Goal: Task Accomplishment & Management: Use online tool/utility

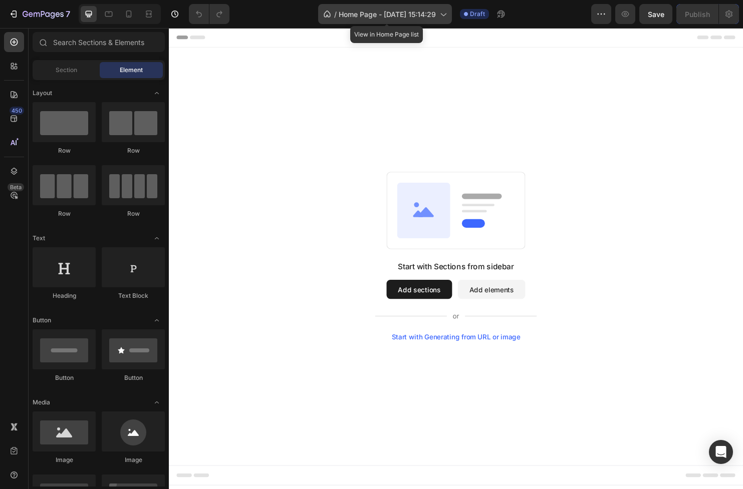
click at [446, 15] on icon at bounding box center [443, 14] width 10 height 10
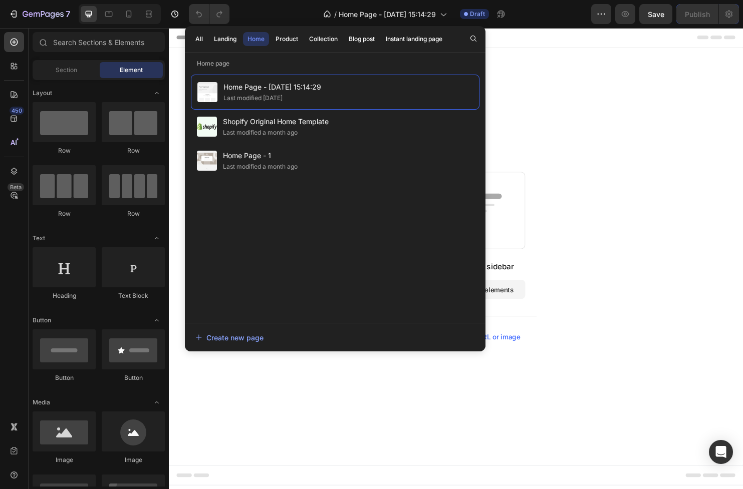
click at [561, 125] on div "Start with Sections from sidebar Add sections Add elements Start with Generatin…" at bounding box center [469, 268] width 601 height 438
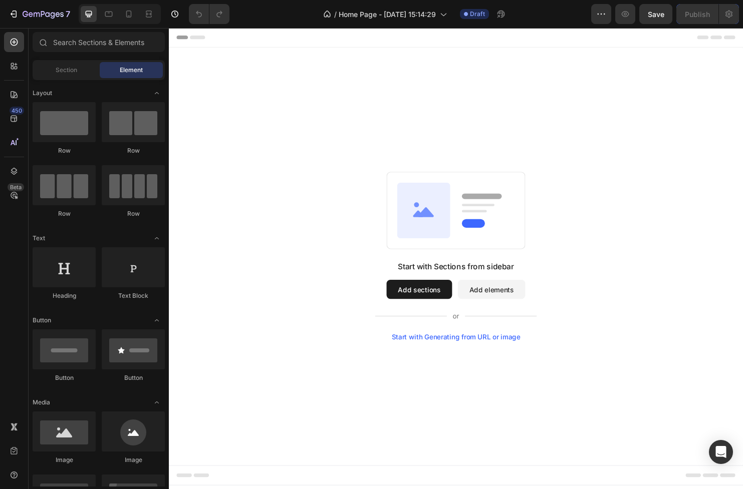
click at [433, 307] on button "Add sections" at bounding box center [431, 302] width 69 height 20
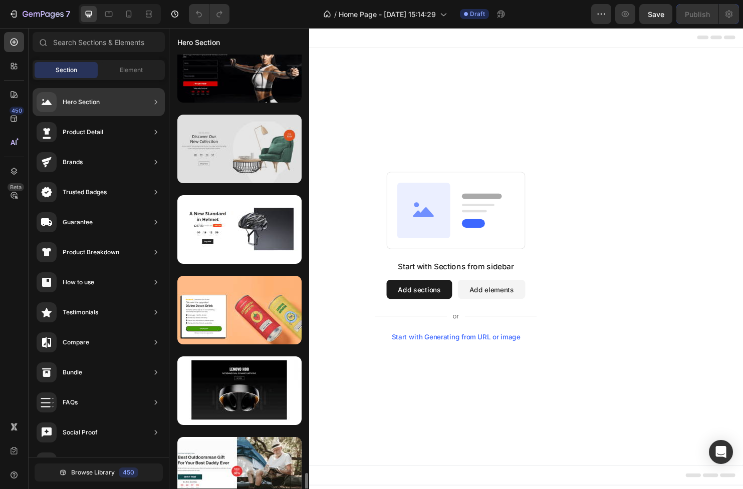
scroll to position [5124, 0]
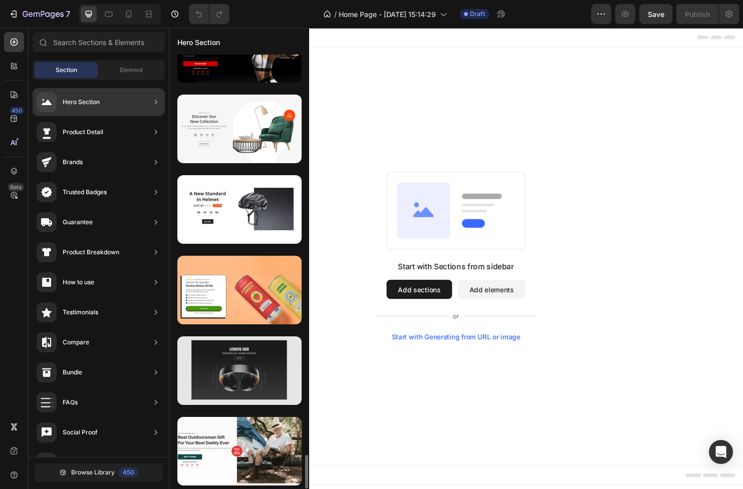
click at [238, 364] on div at bounding box center [239, 371] width 124 height 69
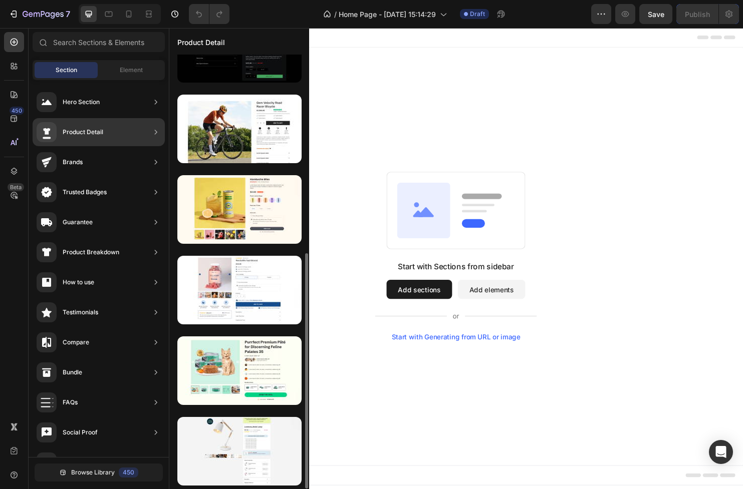
scroll to position [366, 0]
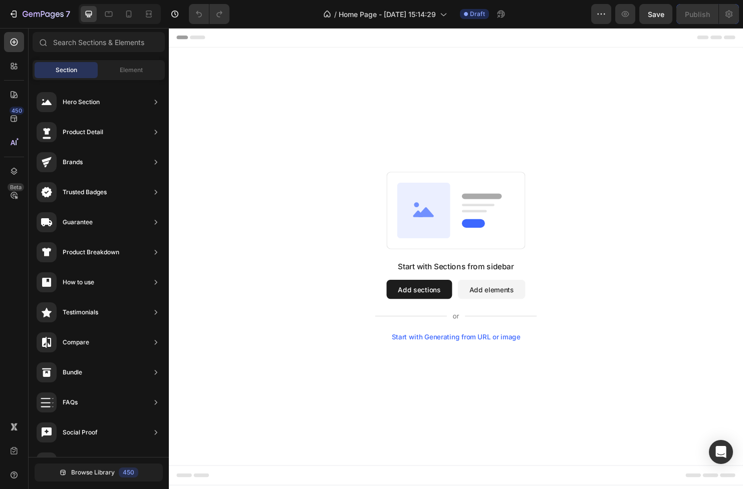
click at [424, 298] on button "Add sections" at bounding box center [431, 302] width 69 height 20
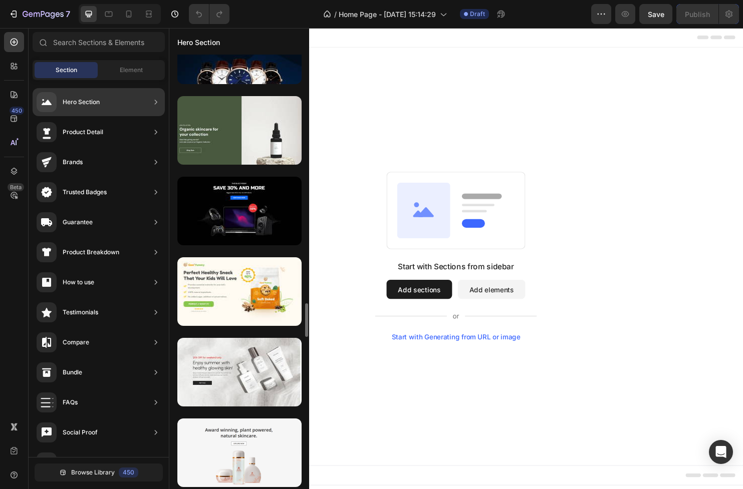
scroll to position [3337, 0]
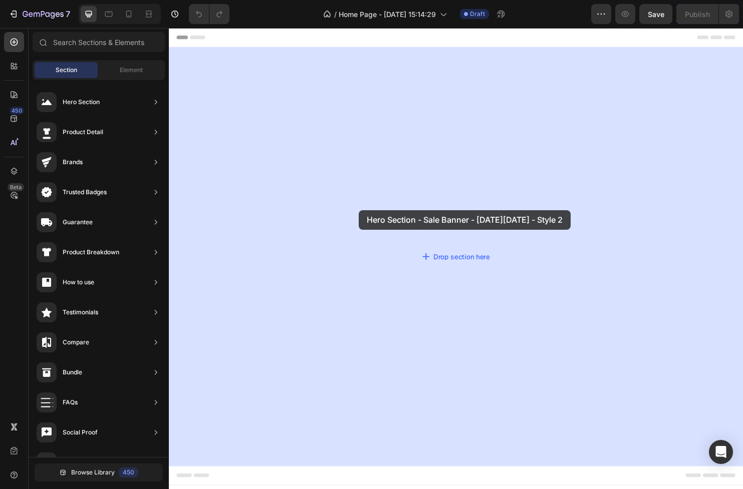
drag, startPoint x: 407, startPoint y: 264, endPoint x: 368, endPoint y: 217, distance: 61.2
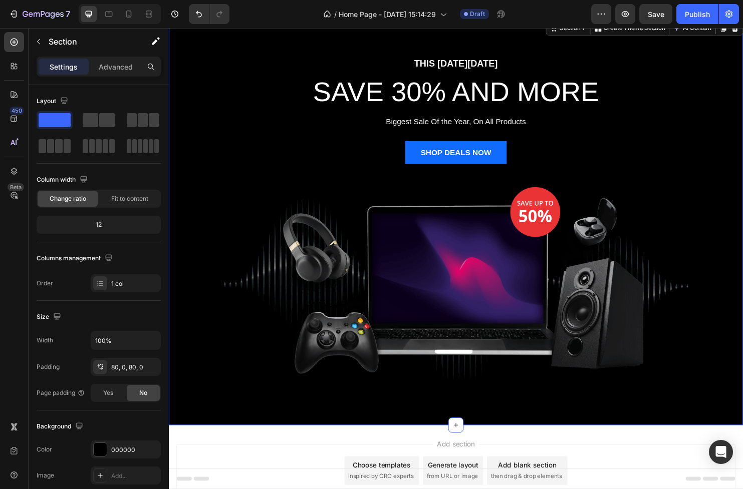
scroll to position [0, 0]
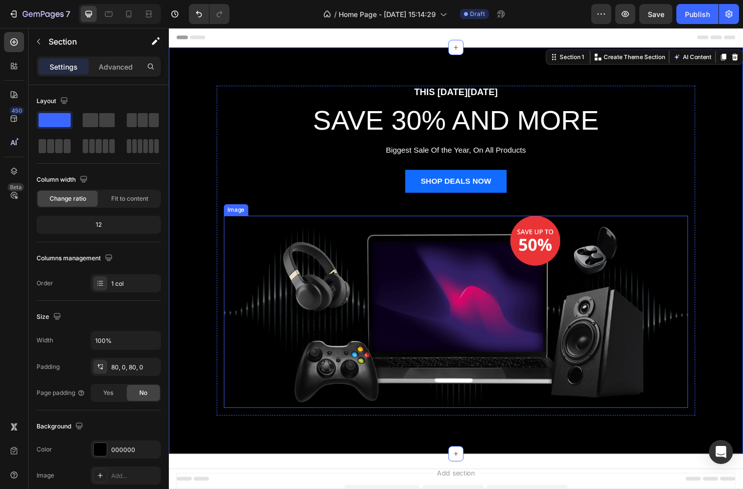
click at [446, 265] on img at bounding box center [469, 325] width 486 height 201
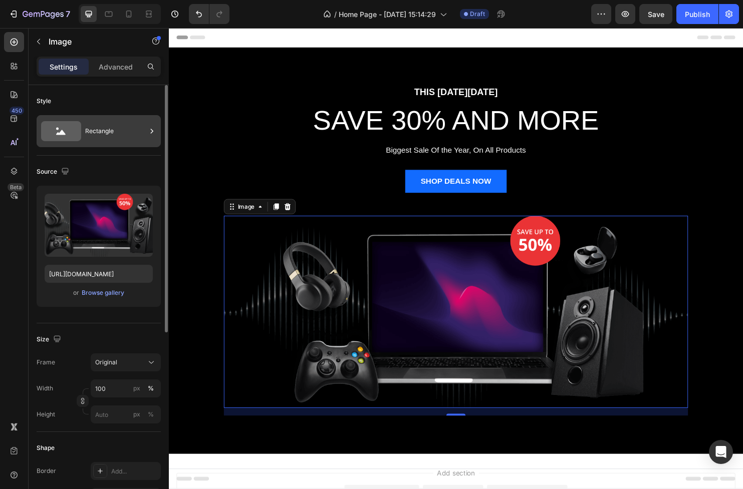
click at [111, 139] on div "Rectangle" at bounding box center [115, 131] width 61 height 23
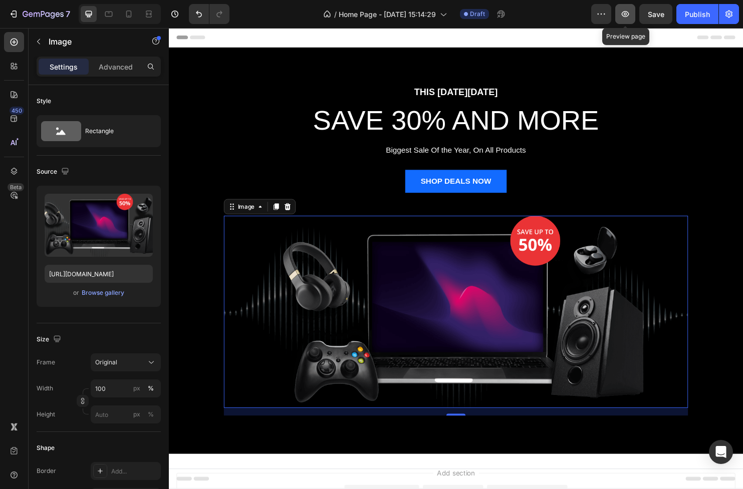
click at [624, 17] on icon "button" at bounding box center [625, 14] width 10 height 10
click at [95, 296] on div "Browse gallery" at bounding box center [103, 292] width 43 height 9
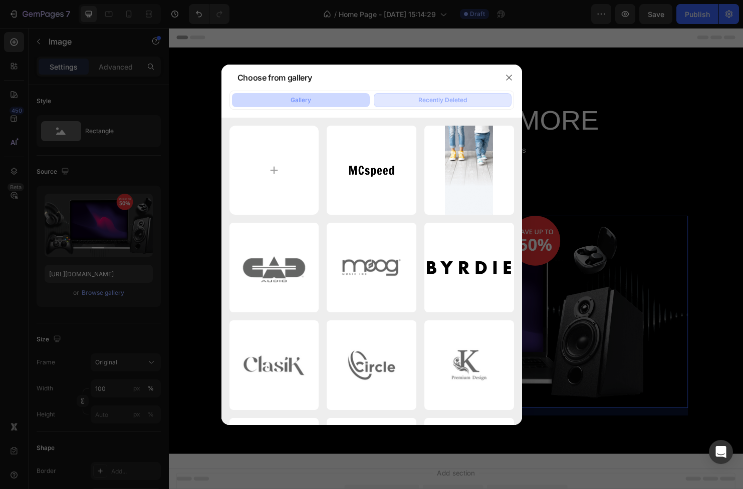
click at [452, 101] on div "Recently Deleted" at bounding box center [442, 100] width 49 height 9
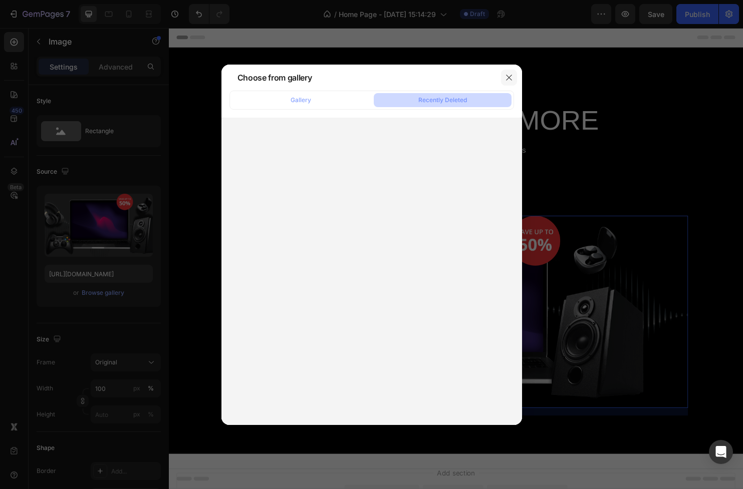
click at [509, 79] on icon "button" at bounding box center [509, 78] width 6 height 6
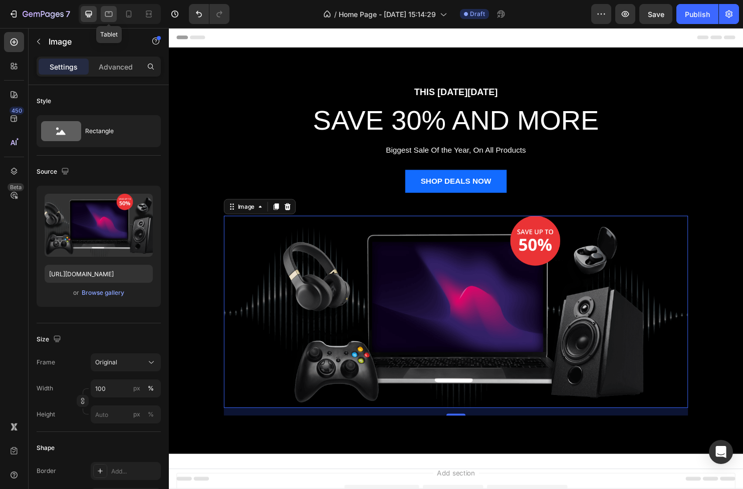
click at [107, 17] on icon at bounding box center [109, 14] width 10 height 10
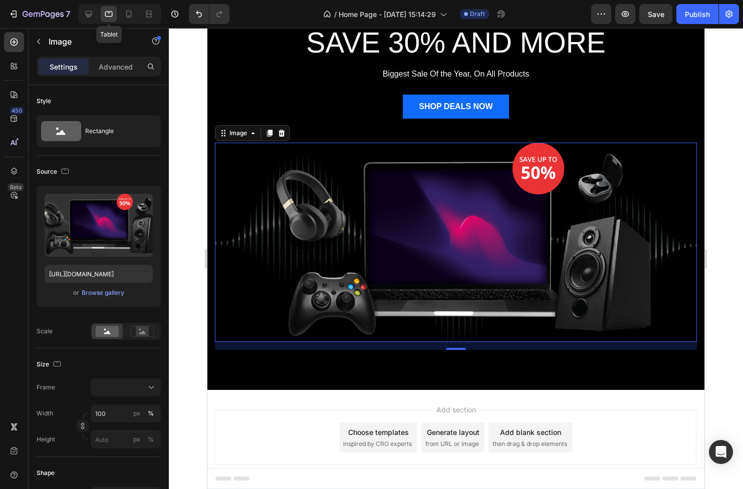
scroll to position [103, 0]
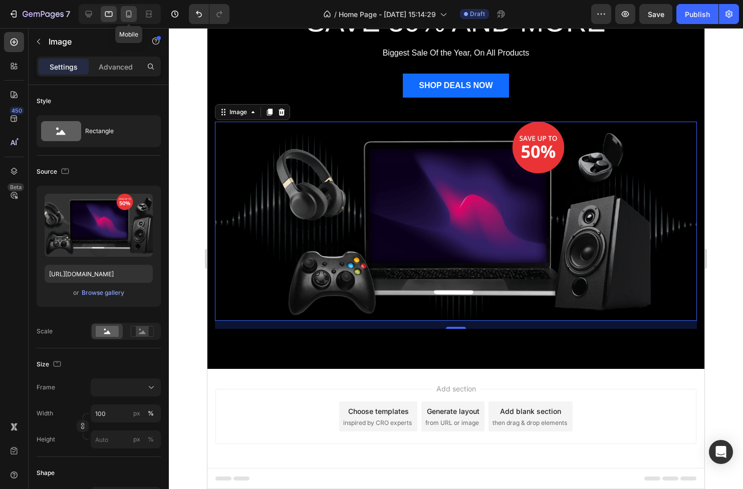
click at [124, 15] on icon at bounding box center [129, 14] width 10 height 10
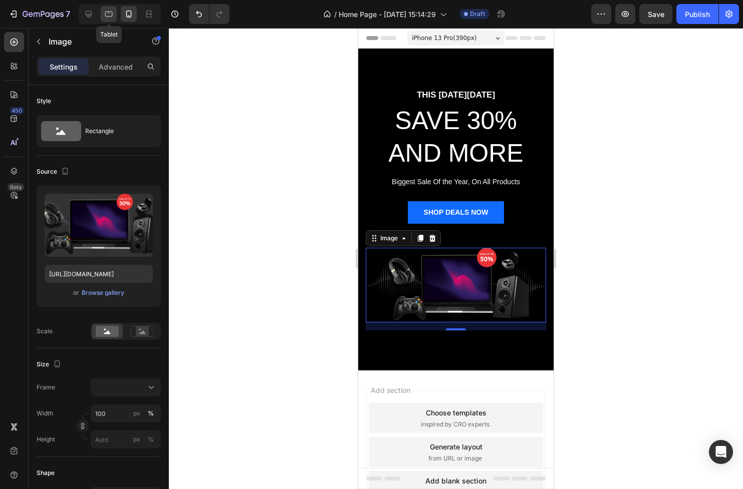
click at [107, 17] on icon at bounding box center [109, 15] width 8 height 6
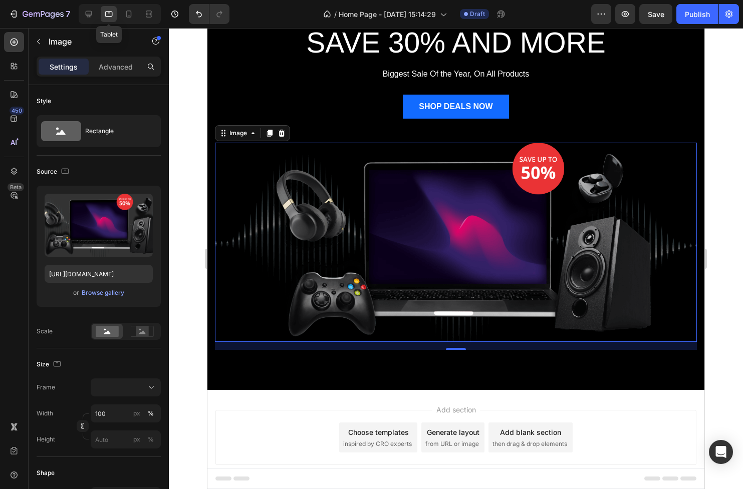
scroll to position [103, 0]
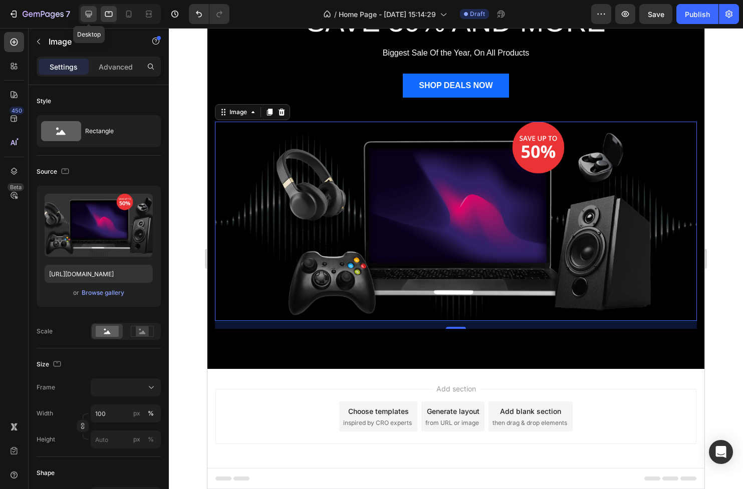
click at [92, 12] on icon at bounding box center [89, 14] width 10 height 10
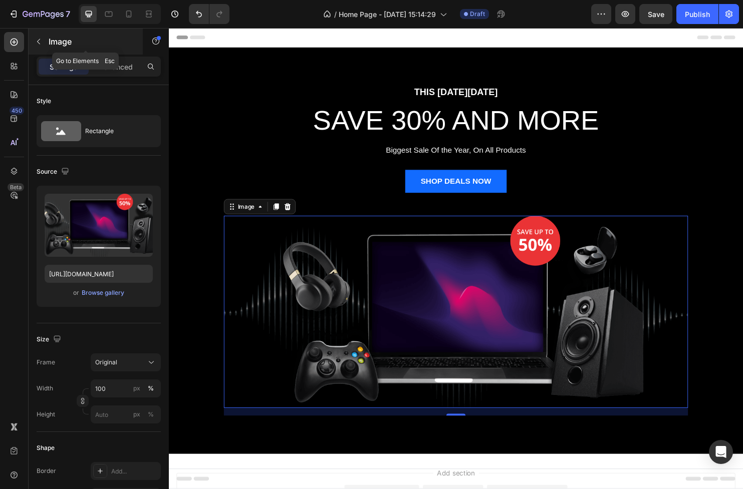
click at [47, 42] on div "Image" at bounding box center [86, 42] width 114 height 26
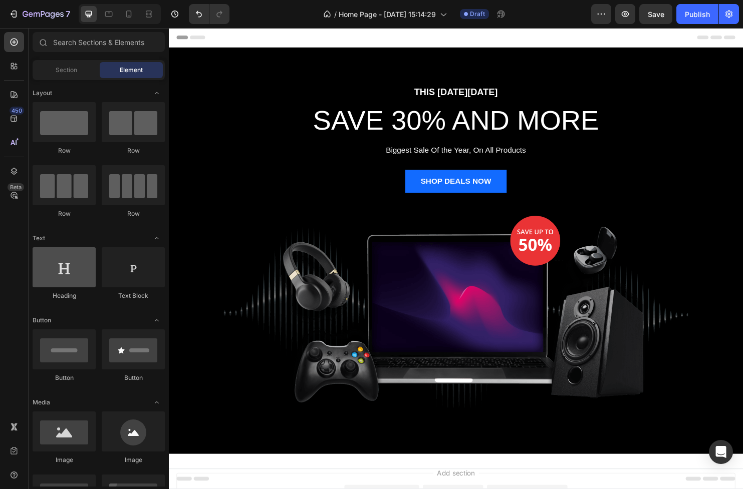
click at [66, 280] on div at bounding box center [64, 267] width 63 height 40
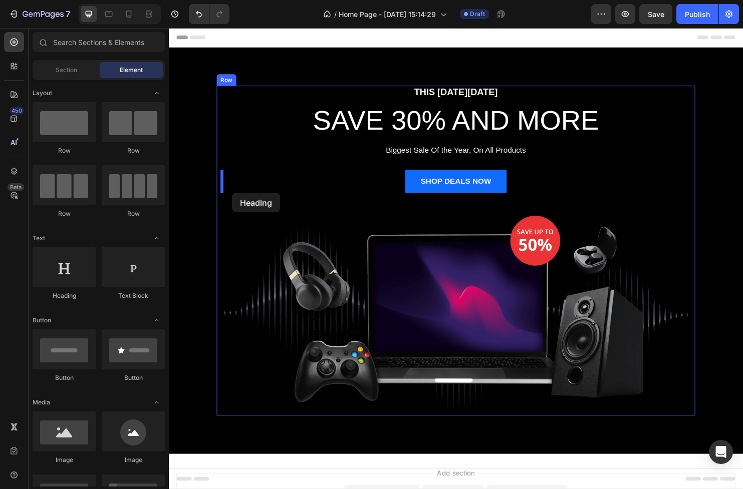
drag, startPoint x: 248, startPoint y: 296, endPoint x: 235, endPoint y: 201, distance: 96.1
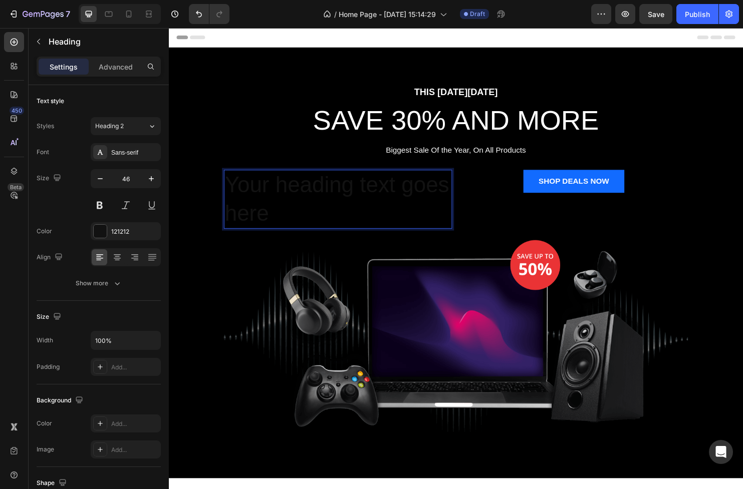
click at [290, 212] on h2 "Your heading text goes here" at bounding box center [345, 208] width 239 height 62
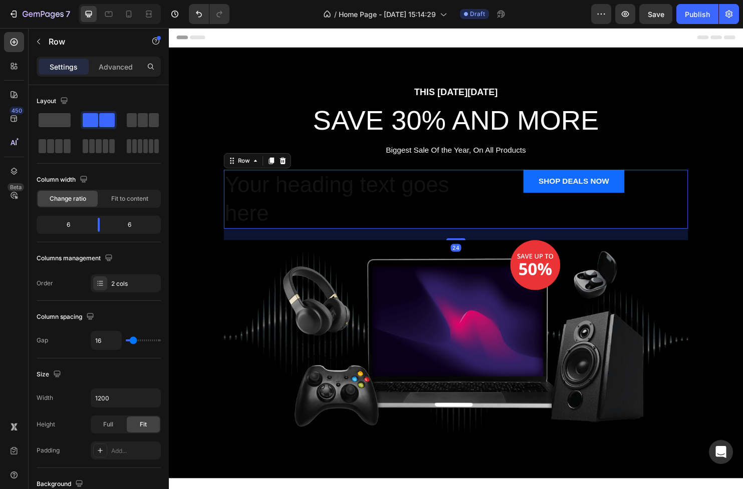
click at [488, 209] on div "SHOP DEALS NOW Button" at bounding box center [592, 201] width 239 height 48
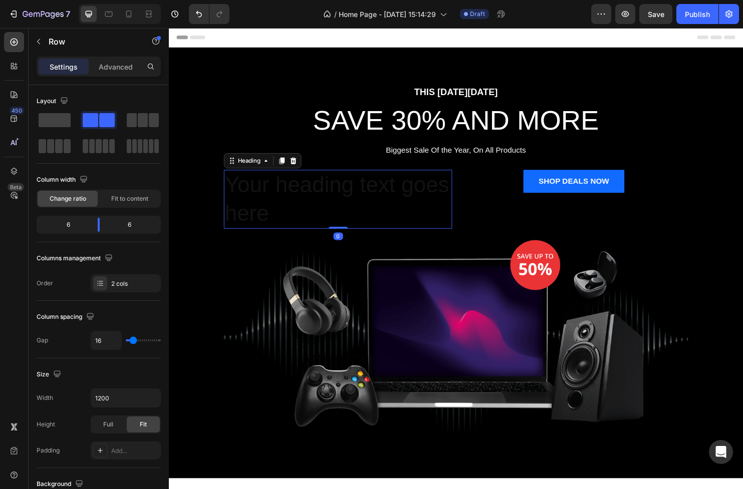
click at [427, 209] on p "Your heading text goes here" at bounding box center [345, 208] width 237 height 60
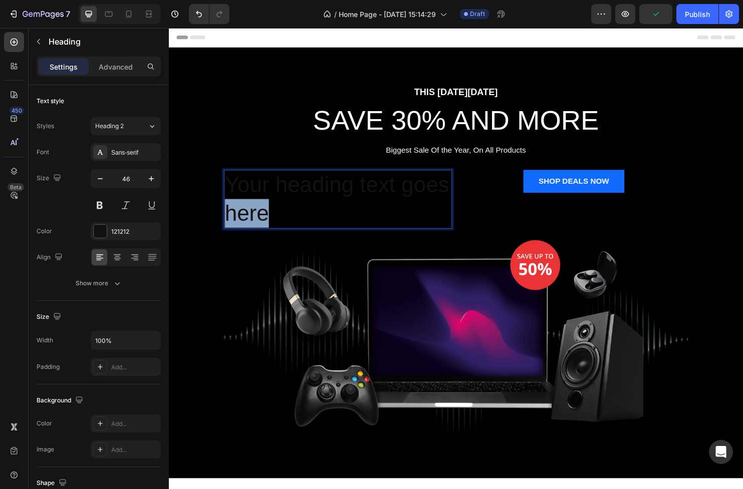
click at [292, 229] on p "Your heading text goes here" at bounding box center [345, 208] width 237 height 60
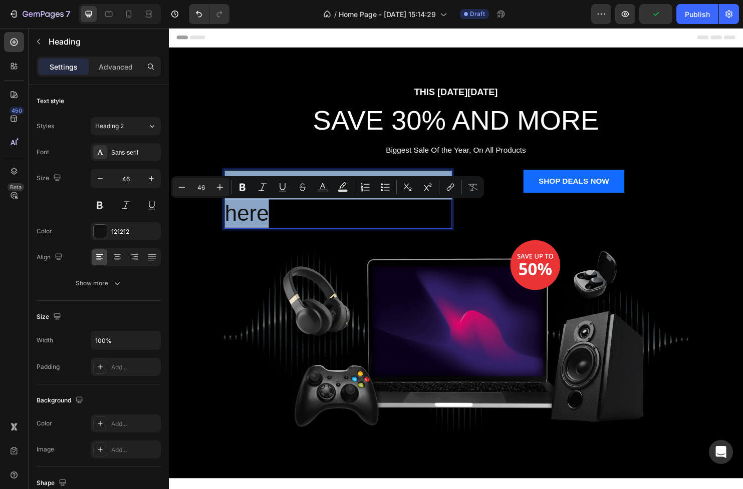
click at [292, 229] on p "Your heading text goes here" at bounding box center [345, 208] width 237 height 60
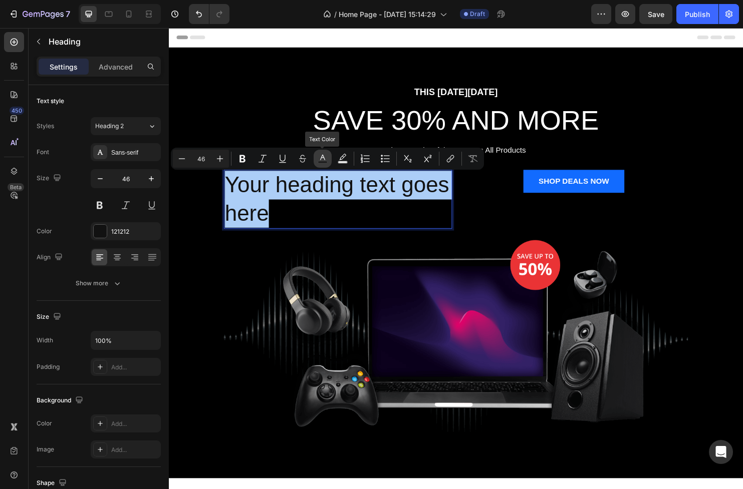
click at [320, 159] on icon "Editor contextual toolbar" at bounding box center [322, 158] width 5 height 6
type input "121212"
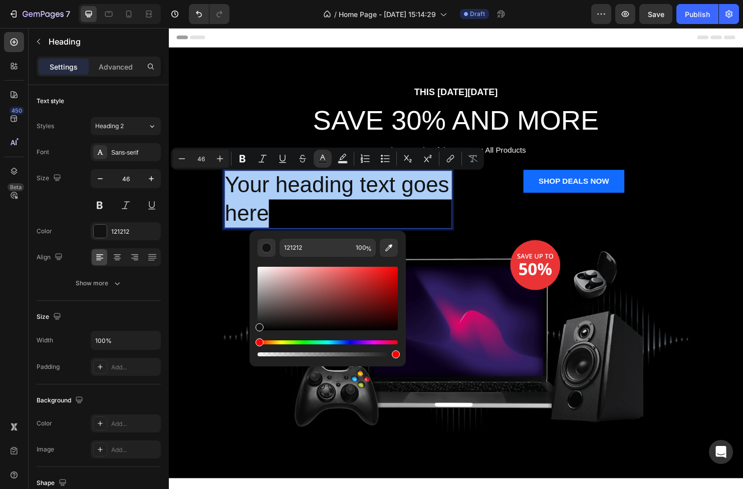
click at [318, 345] on div "Editor contextual toolbar" at bounding box center [327, 349] width 140 height 16
click at [313, 342] on div "Hue" at bounding box center [327, 343] width 140 height 4
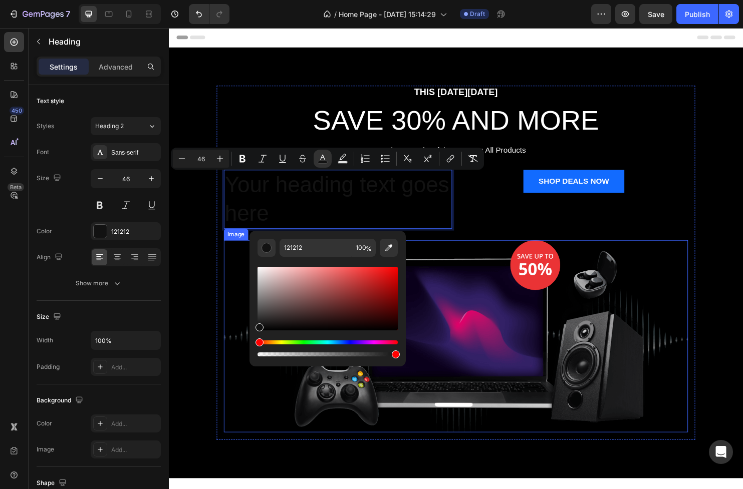
click at [231, 299] on img at bounding box center [469, 350] width 486 height 201
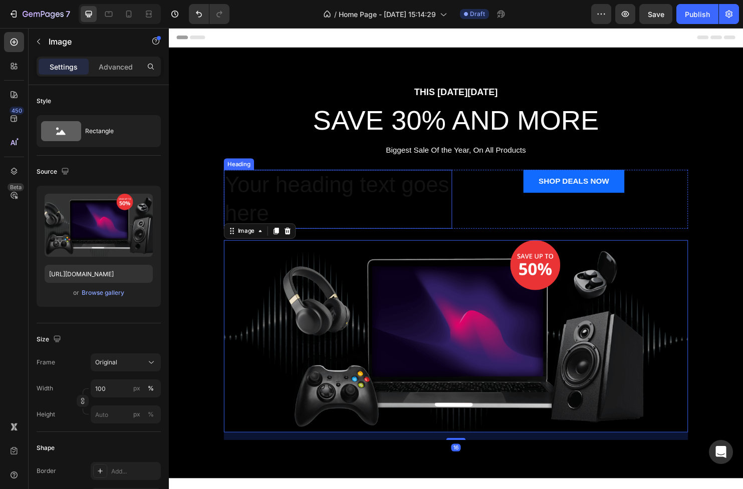
click at [294, 205] on p "⁠⁠⁠⁠⁠⁠⁠ Your heading text goes here" at bounding box center [345, 208] width 237 height 60
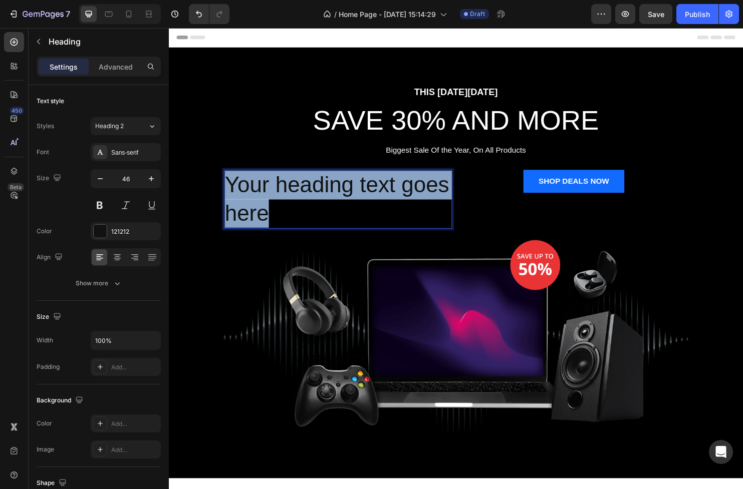
click at [294, 205] on p "Your heading text goes here" at bounding box center [345, 208] width 237 height 60
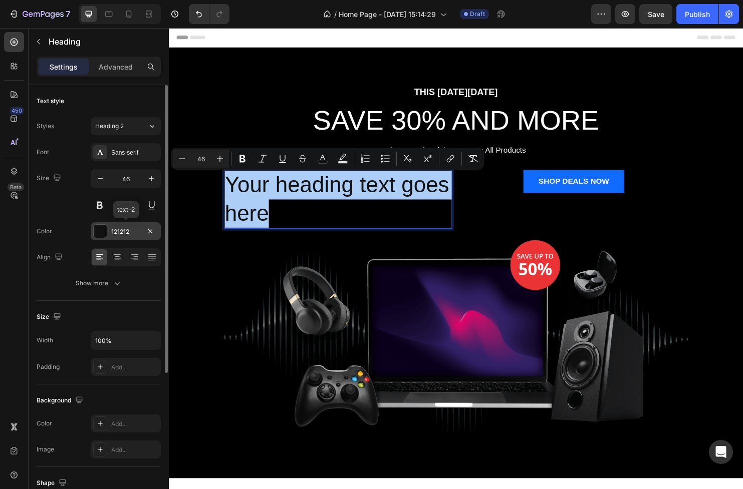
click at [104, 230] on div at bounding box center [100, 231] width 13 height 13
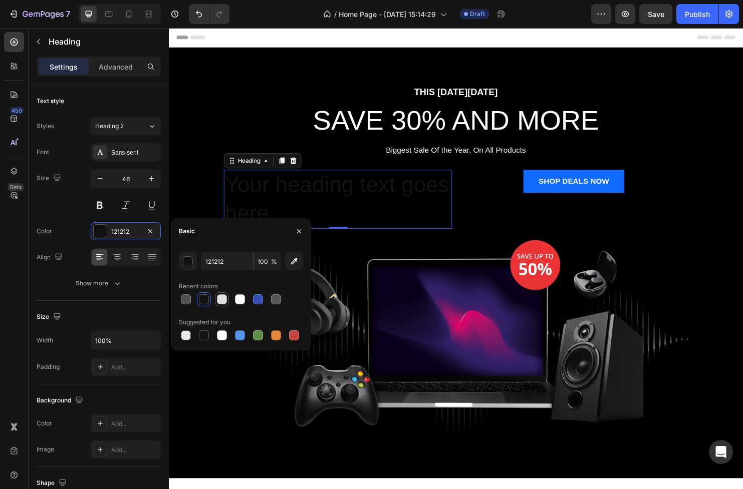
click at [221, 300] on div at bounding box center [222, 299] width 10 height 10
type input "E2E2E2"
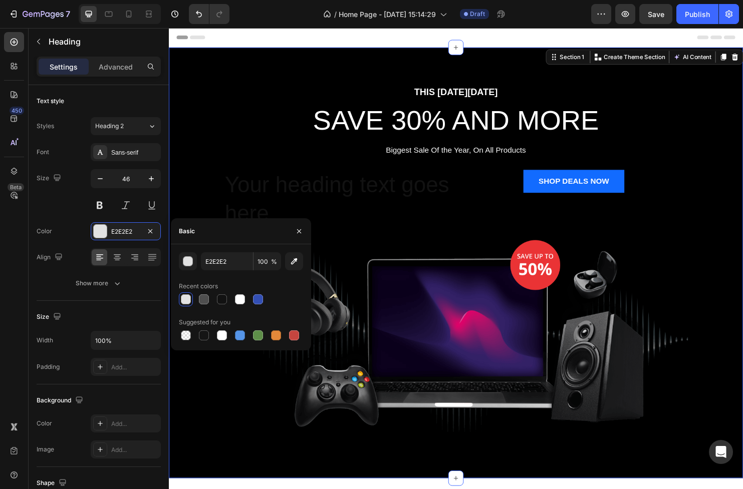
click at [187, 210] on div "THIS [DATE][DATE] Text block SAVE 30% AND MORE Heading Biggest Sale Of the Year…" at bounding box center [469, 274] width 601 height 371
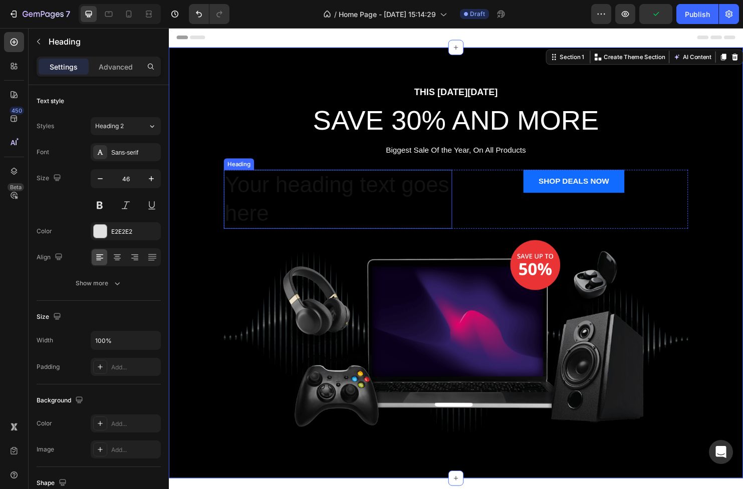
click at [245, 204] on p "⁠⁠⁠⁠⁠⁠⁠ Your heading text goes here" at bounding box center [345, 208] width 237 height 60
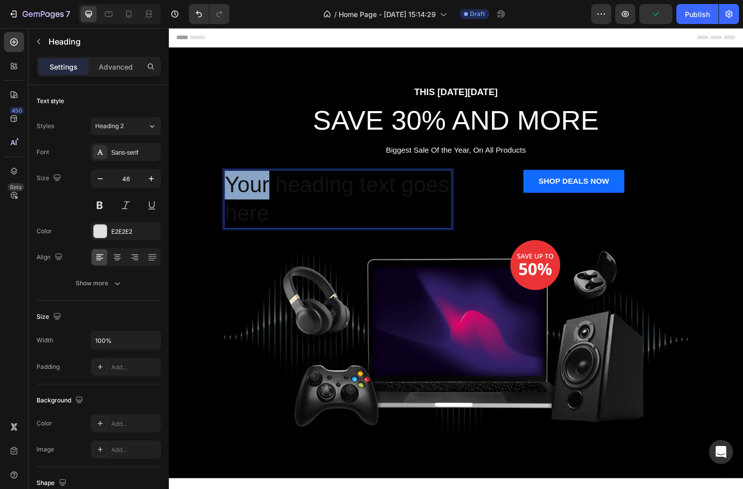
click at [245, 204] on p "Your heading text goes here" at bounding box center [345, 208] width 237 height 60
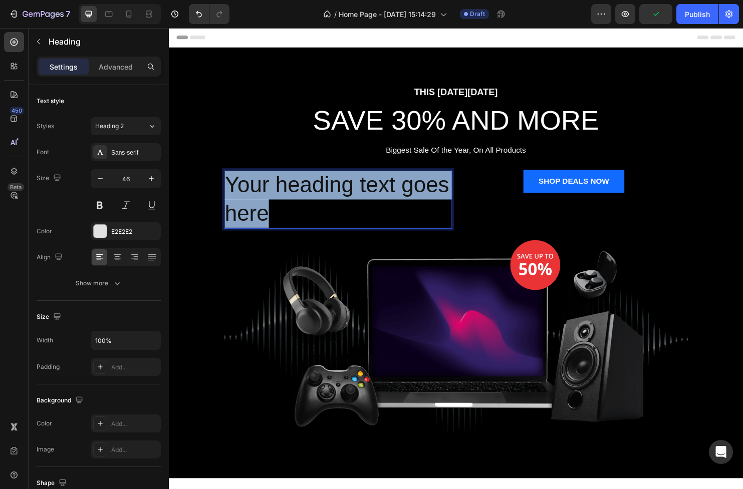
click at [245, 204] on p "Your heading text goes here" at bounding box center [345, 208] width 237 height 60
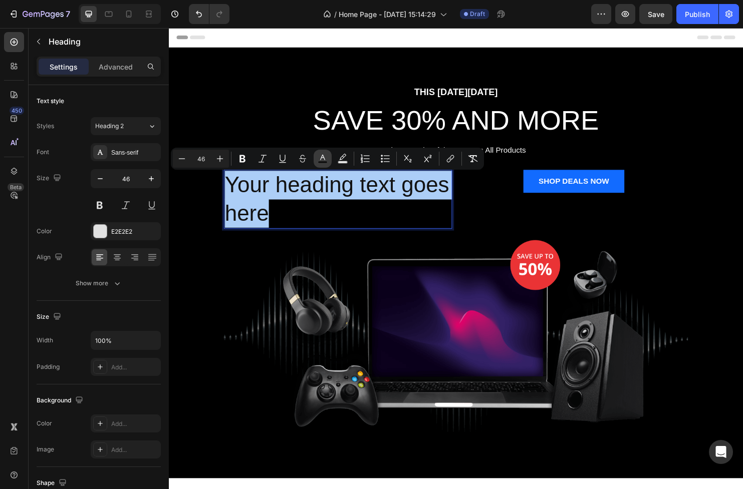
click at [321, 160] on icon "Editor contextual toolbar" at bounding box center [323, 159] width 10 height 10
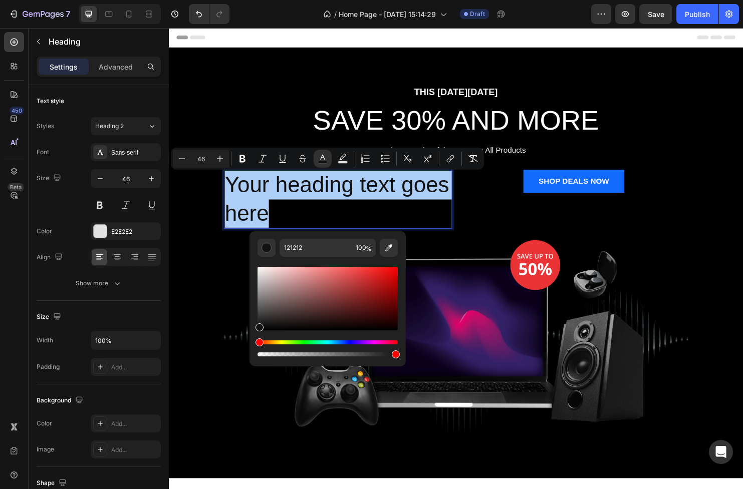
click at [268, 285] on div "Editor contextual toolbar" at bounding box center [327, 299] width 140 height 64
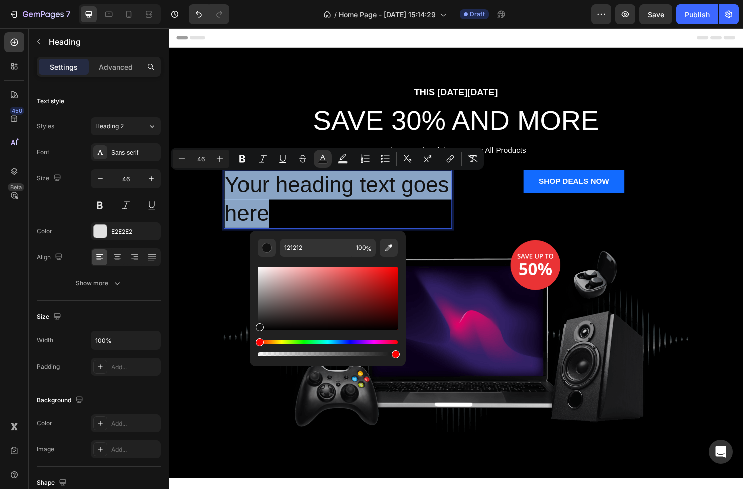
type input "B5A6A6"
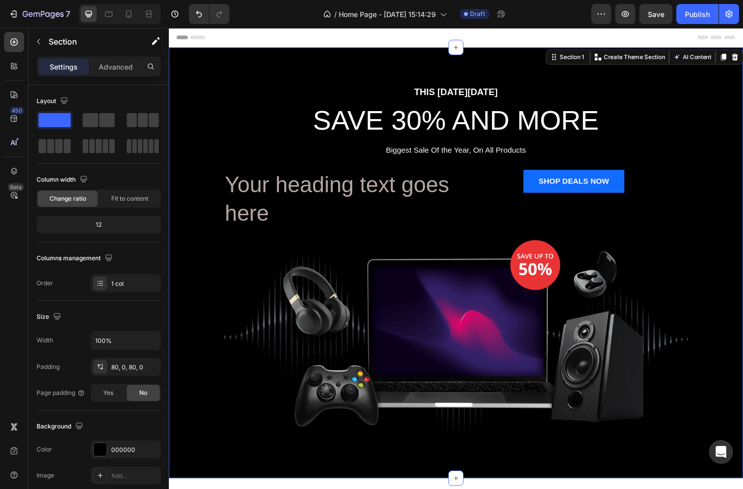
click at [191, 110] on div "THIS [DATE][DATE] Text block SAVE 30% AND MORE Heading Biggest Sale Of the Year…" at bounding box center [469, 274] width 601 height 371
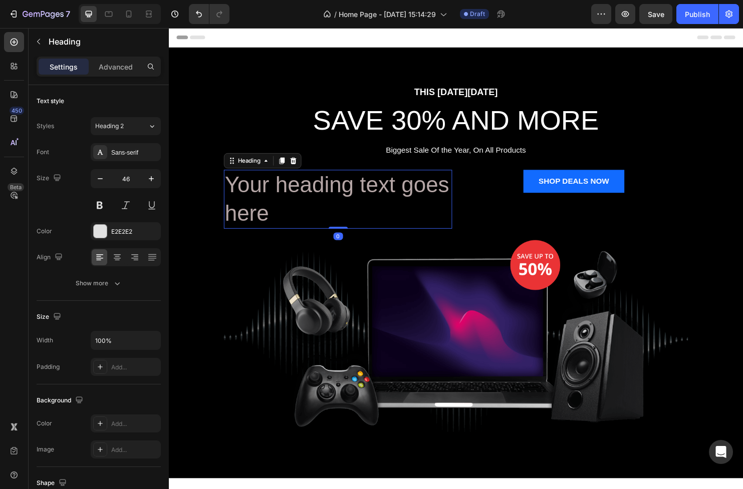
click at [295, 203] on span "Your heading text goes here" at bounding box center [344, 207] width 235 height 56
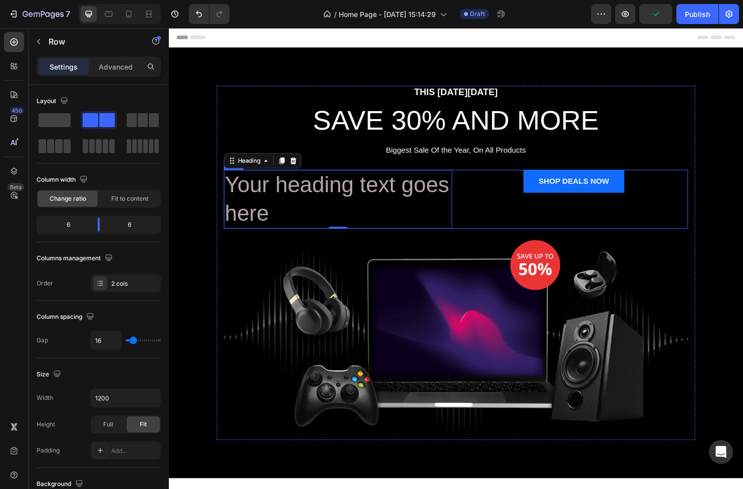
click at [490, 213] on div "SHOP DEALS NOW Button" at bounding box center [592, 201] width 239 height 48
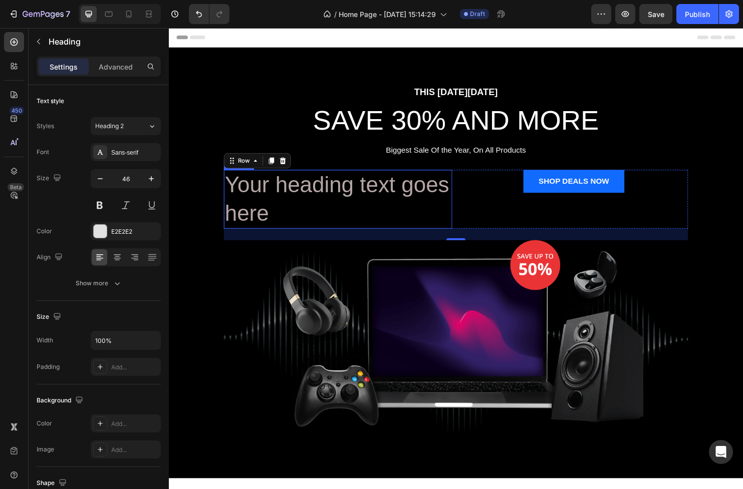
click at [409, 220] on p "⁠⁠⁠⁠⁠⁠⁠ Your heading text goes here" at bounding box center [345, 208] width 237 height 60
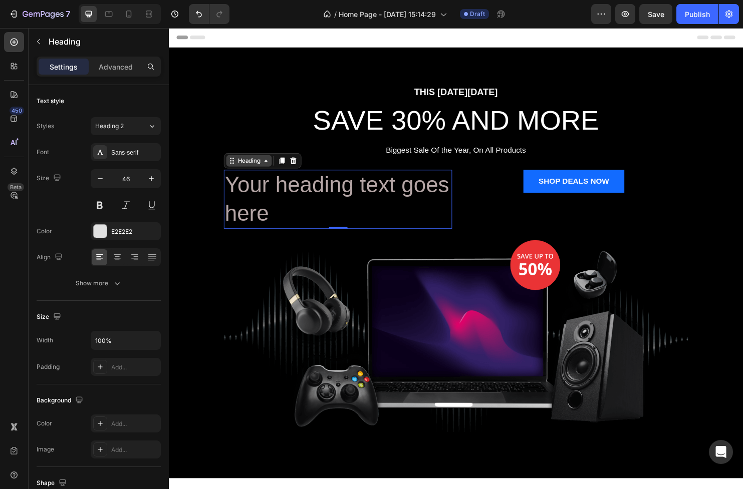
click at [269, 167] on icon at bounding box center [270, 167] width 3 height 2
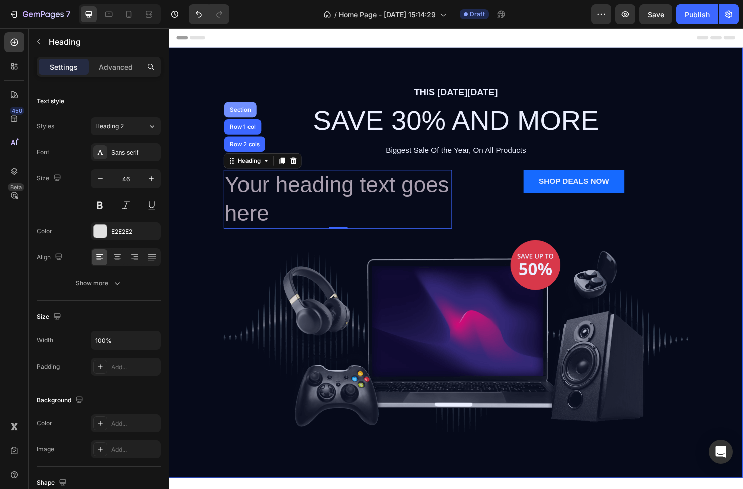
click at [243, 117] on div "Section" at bounding box center [244, 114] width 34 height 16
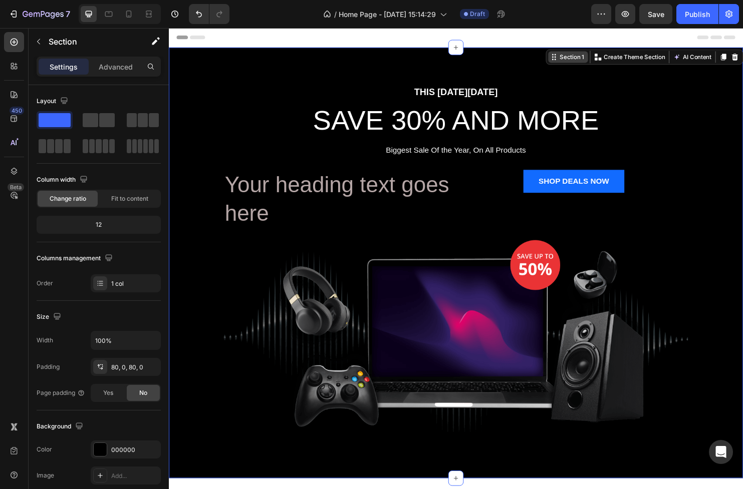
click at [576, 60] on div "Section 1" at bounding box center [591, 58] width 30 height 9
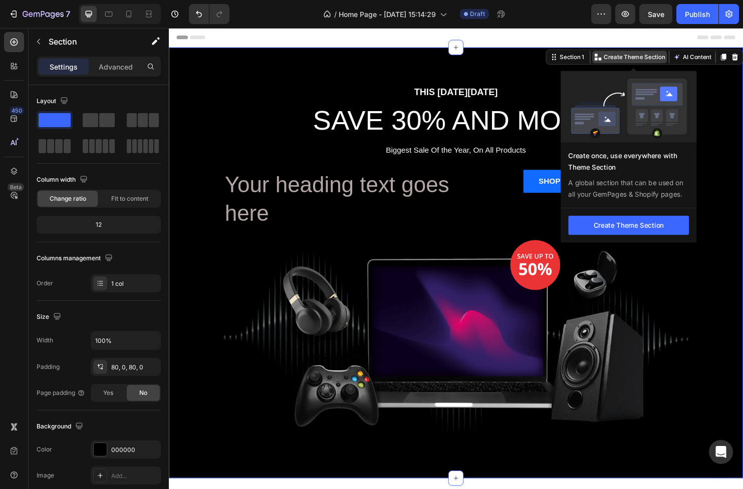
click at [627, 60] on p "Create Theme Section" at bounding box center [656, 58] width 64 height 9
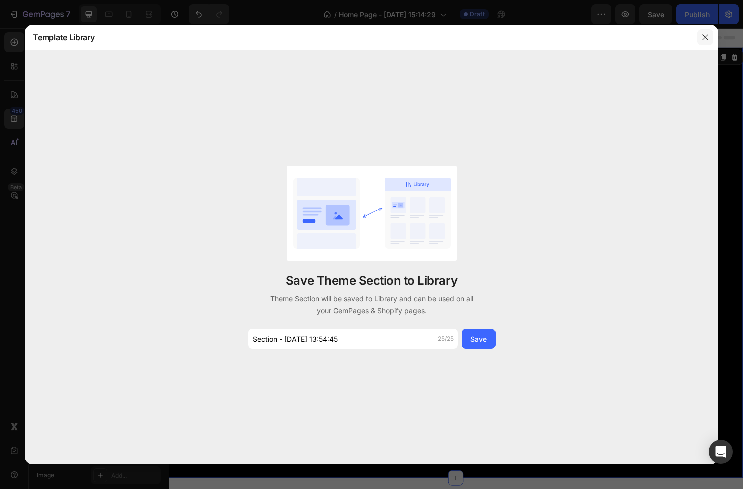
click at [702, 36] on icon "button" at bounding box center [705, 37] width 8 height 8
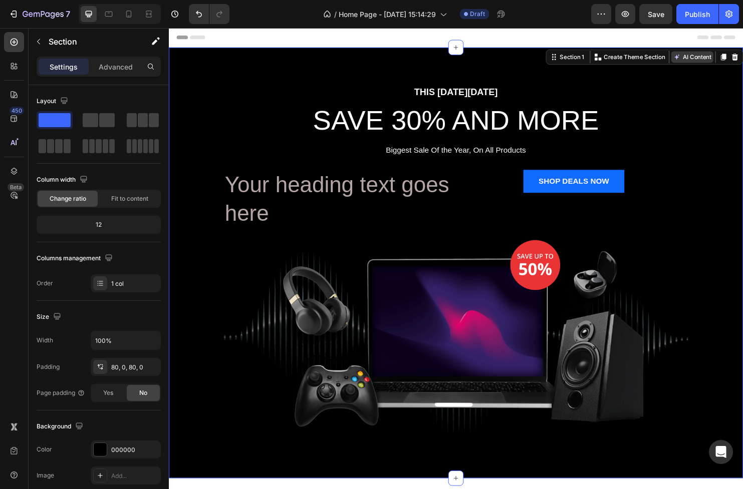
click at [699, 61] on button "AI Content" at bounding box center [717, 59] width 44 height 12
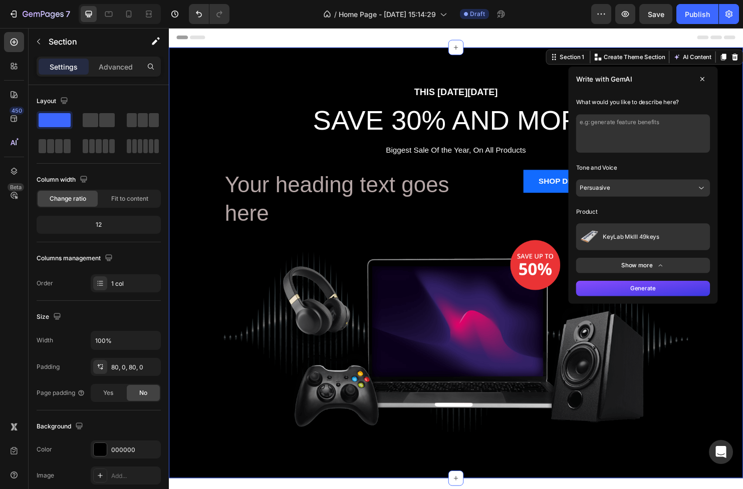
click at [723, 79] on icon at bounding box center [727, 82] width 8 height 8
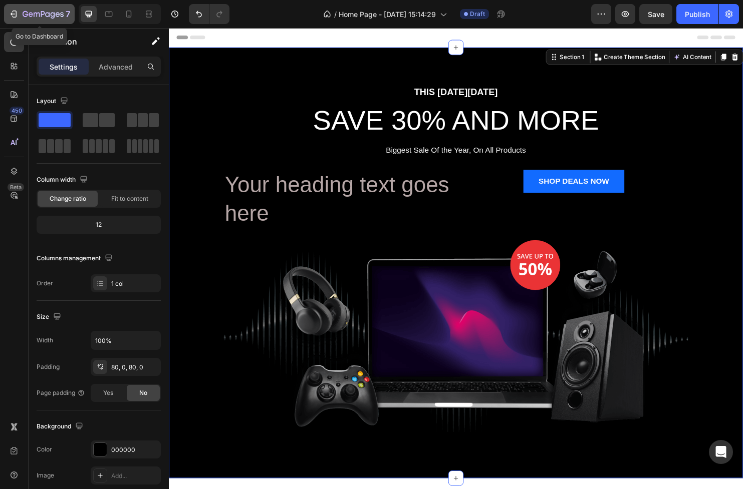
click at [19, 15] on div "7" at bounding box center [40, 14] width 62 height 12
